Goal: Complete application form

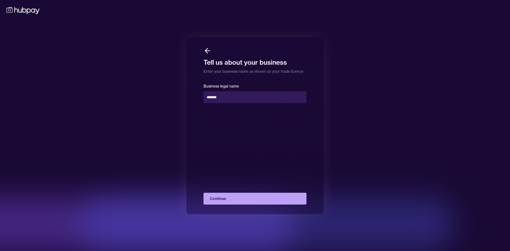
click at [243, 200] on button "Continue" at bounding box center [255, 199] width 103 height 12
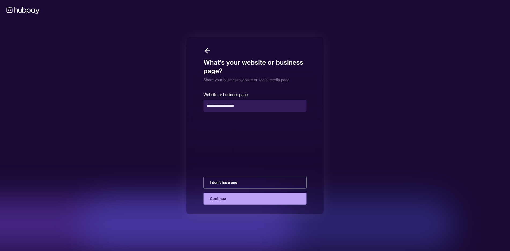
click at [242, 200] on button "Continue" at bounding box center [255, 199] width 103 height 12
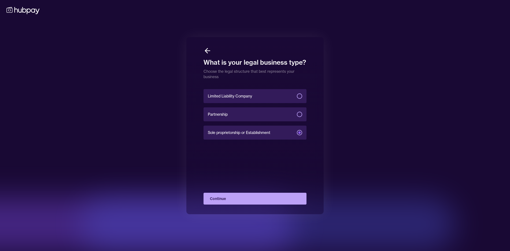
click at [207, 48] on icon at bounding box center [206, 50] width 2 height 5
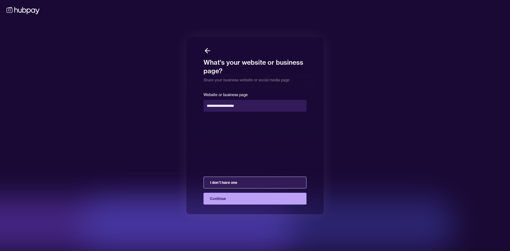
click at [245, 185] on button "I don't have one" at bounding box center [255, 182] width 103 height 12
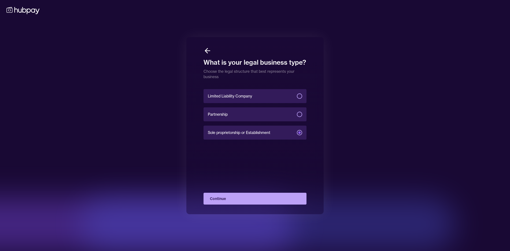
click at [245, 116] on label "Partnership" at bounding box center [255, 114] width 103 height 14
click at [297, 116] on button "Partnership" at bounding box center [299, 114] width 5 height 5
click at [251, 197] on button "Continue" at bounding box center [255, 199] width 103 height 12
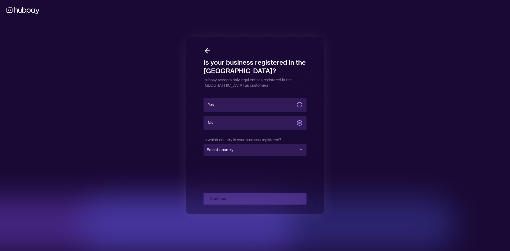
click at [261, 123] on label "No" at bounding box center [255, 123] width 103 height 14
click at [297, 123] on button "No" at bounding box center [299, 122] width 5 height 5
click at [256, 200] on div "Yes No In which country is your business registered? Select country Continue" at bounding box center [255, 151] width 103 height 108
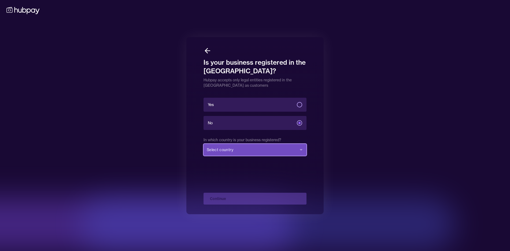
click at [260, 154] on button "Select country" at bounding box center [255, 150] width 103 height 12
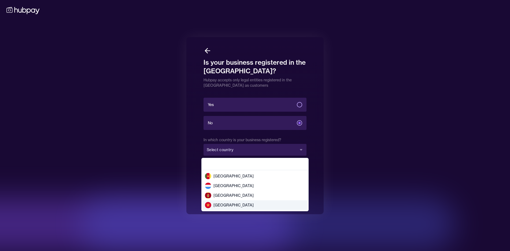
type input "***"
click at [213, 206] on div "[GEOGRAPHIC_DATA]" at bounding box center [229, 205] width 49 height 6
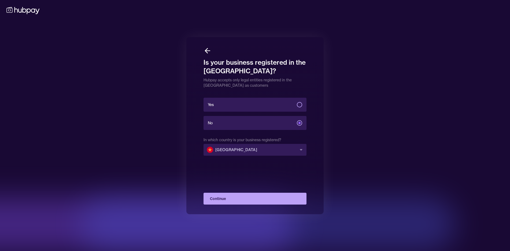
click at [244, 198] on button "Continue" at bounding box center [255, 199] width 103 height 12
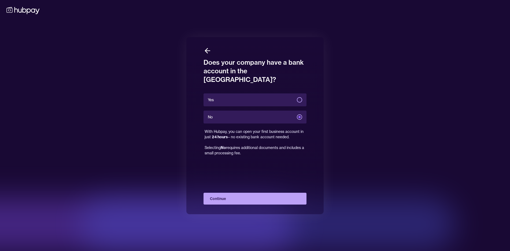
click at [266, 111] on label "No" at bounding box center [255, 117] width 103 height 13
click at [297, 114] on button "No" at bounding box center [299, 116] width 5 height 5
click at [269, 197] on button "Continue" at bounding box center [255, 199] width 103 height 12
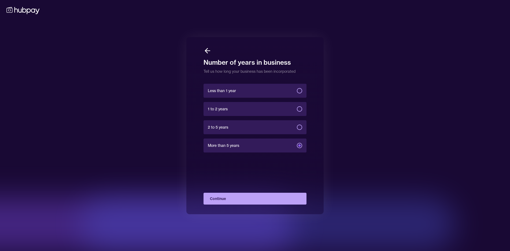
click at [259, 91] on label "Less than 1 year" at bounding box center [255, 91] width 103 height 14
click at [297, 91] on button "Less than 1 year" at bounding box center [299, 90] width 5 height 5
click at [257, 198] on button "Continue" at bounding box center [255, 199] width 103 height 12
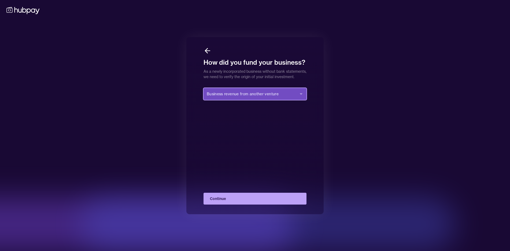
click at [271, 97] on span "Business revenue from another venture" at bounding box center [243, 93] width 72 height 5
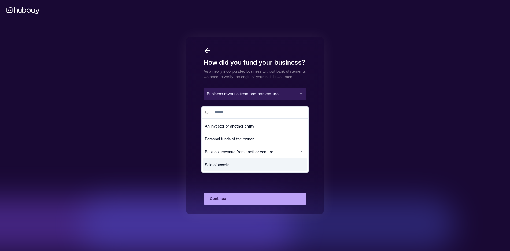
drag, startPoint x: 254, startPoint y: 126, endPoint x: 355, endPoint y: 178, distance: 113.5
click at [355, 178] on div "How did you fund your business? As a newly incorporated business without bank s…" at bounding box center [255, 125] width 510 height 251
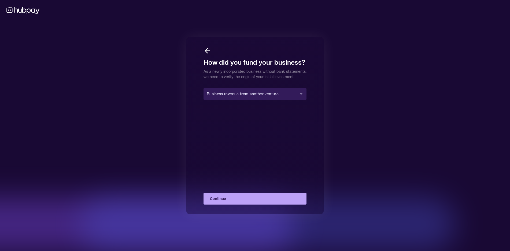
click at [355, 178] on div "How did you fund your business? As a newly incorporated business without bank s…" at bounding box center [255, 125] width 510 height 251
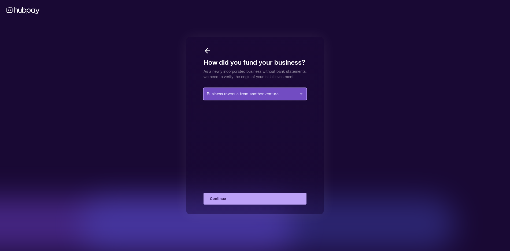
click at [253, 97] on span "Business revenue from another venture" at bounding box center [243, 93] width 72 height 5
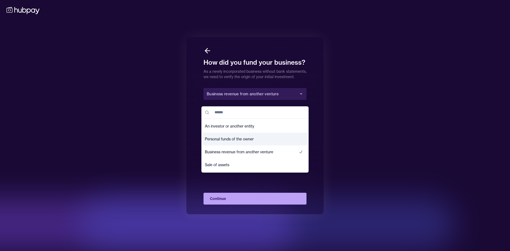
click at [249, 141] on span "Personal funds of the owner" at bounding box center [229, 138] width 49 height 5
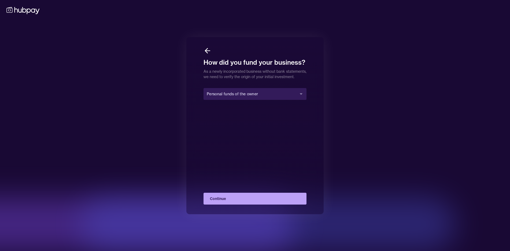
click at [248, 196] on button "Continue" at bounding box center [255, 199] width 103 height 12
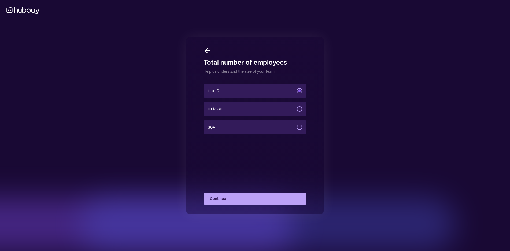
click at [249, 94] on label "1 to 10" at bounding box center [255, 91] width 103 height 14
click at [297, 93] on button "1 to 10" at bounding box center [299, 90] width 5 height 5
click at [275, 189] on div "1 to 10 10 to 30 30+ Continue" at bounding box center [255, 144] width 103 height 122
click at [266, 194] on button "Continue" at bounding box center [255, 199] width 103 height 12
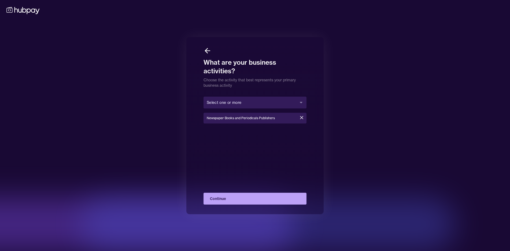
click at [266, 90] on div "What are your business activities? Choose the activity that best represents you…" at bounding box center [254, 125] width 137 height 177
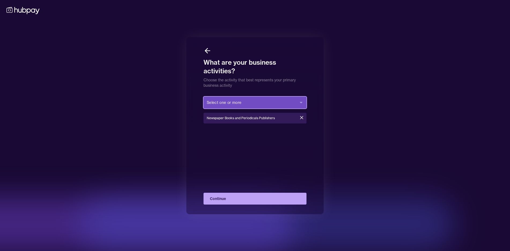
click at [256, 104] on button "Select one or more" at bounding box center [255, 103] width 103 height 12
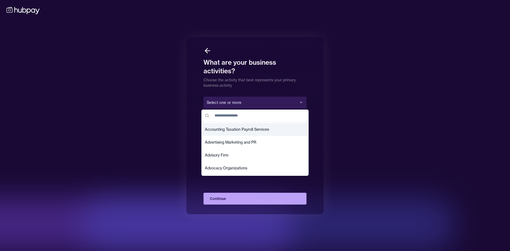
click at [237, 85] on p "Choose the activity that best represents your primary business activity" at bounding box center [255, 81] width 103 height 13
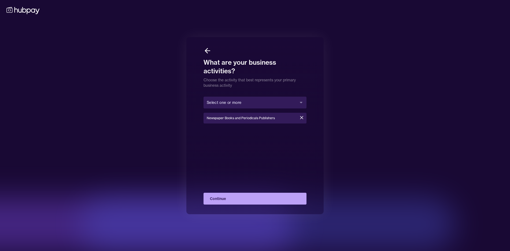
click at [250, 203] on button "Continue" at bounding box center [255, 199] width 103 height 12
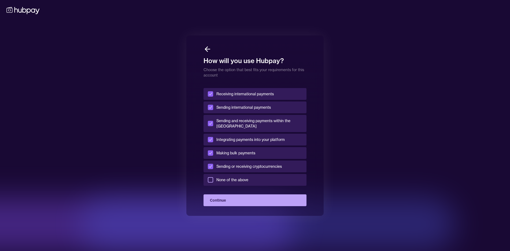
click at [250, 203] on button "Continue" at bounding box center [255, 200] width 103 height 12
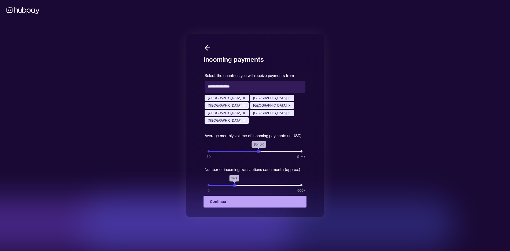
click at [250, 202] on button "Continue" at bounding box center [255, 202] width 103 height 12
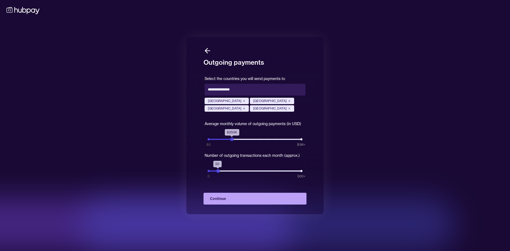
click at [250, 202] on button "Continue" at bounding box center [255, 199] width 103 height 12
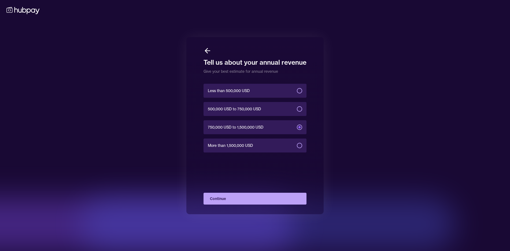
click at [250, 202] on button "Continue" at bounding box center [255, 199] width 103 height 12
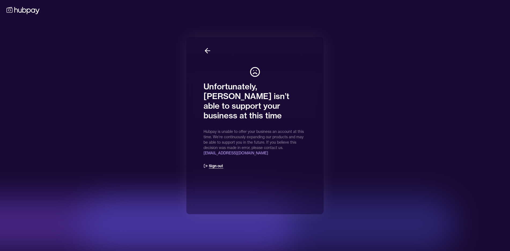
click at [214, 160] on button "Sign out" at bounding box center [214, 166] width 20 height 12
